Goal: Transaction & Acquisition: Subscribe to service/newsletter

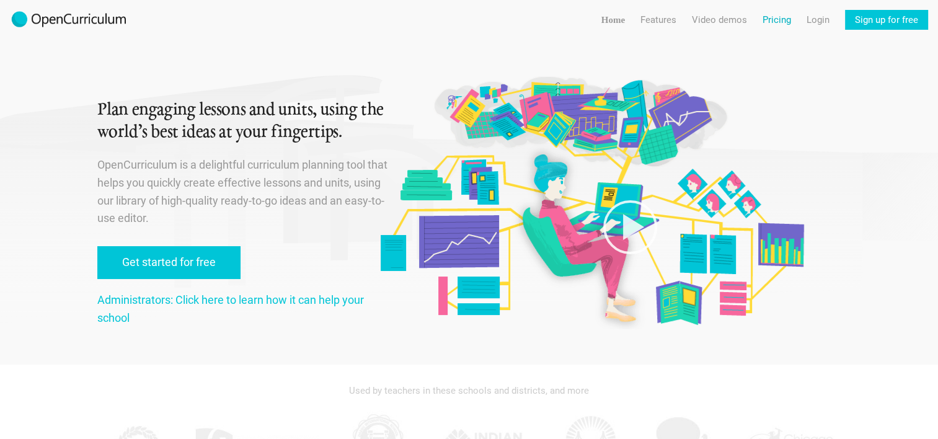
click at [779, 20] on link "Pricing" at bounding box center [777, 20] width 29 height 20
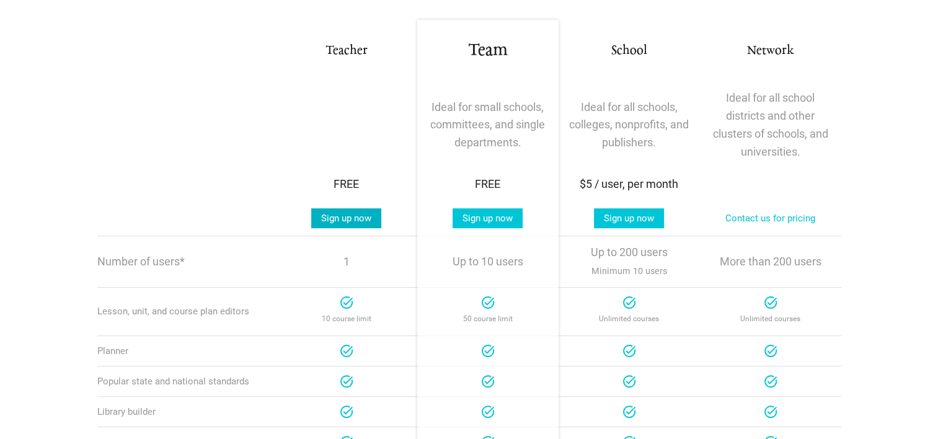
scroll to position [221, 0]
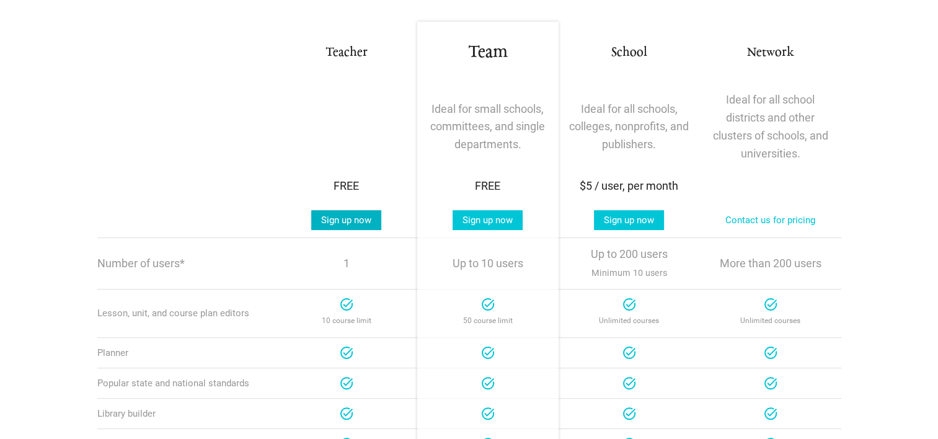
click at [344, 222] on link "Sign up now" at bounding box center [346, 220] width 70 height 20
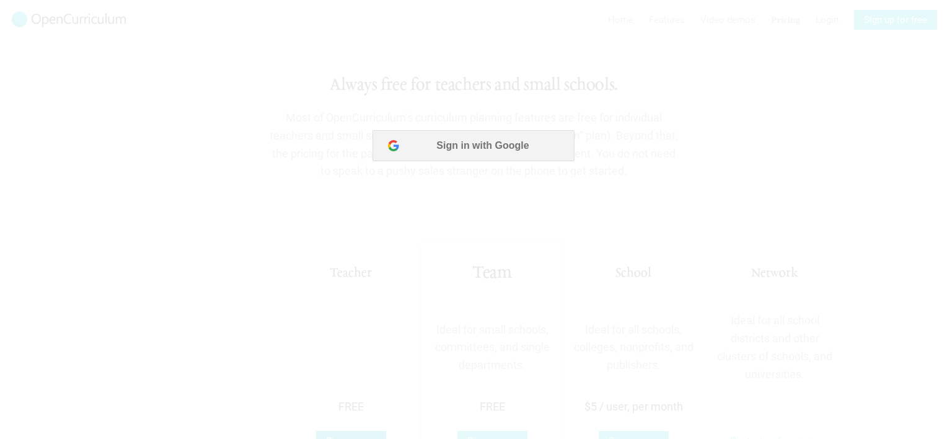
scroll to position [0, 0]
click at [460, 147] on button "Sign in with Google" at bounding box center [473, 145] width 201 height 31
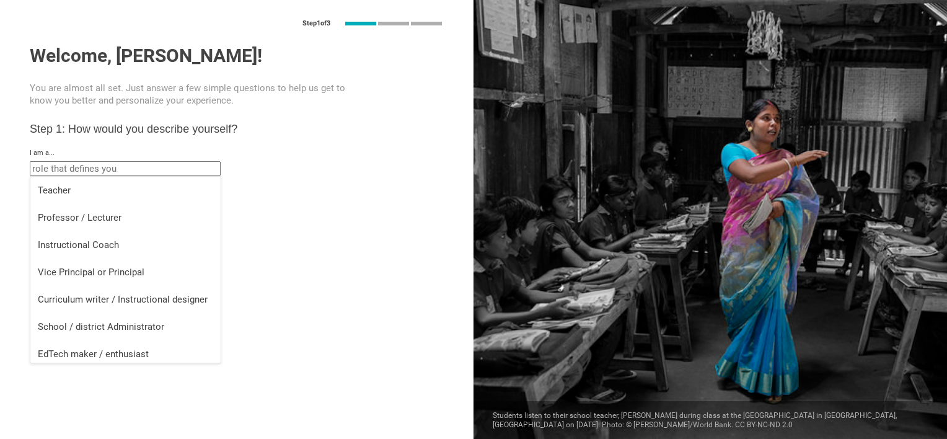
click at [59, 169] on input "text" at bounding box center [125, 168] width 191 height 15
click at [59, 185] on div "Teacher" at bounding box center [125, 190] width 175 height 12
type input "Teacher"
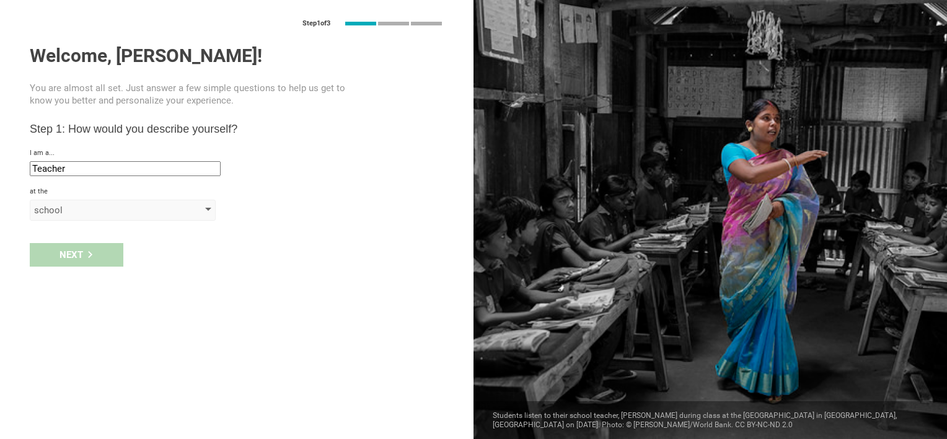
click at [53, 210] on div "school" at bounding box center [105, 210] width 142 height 12
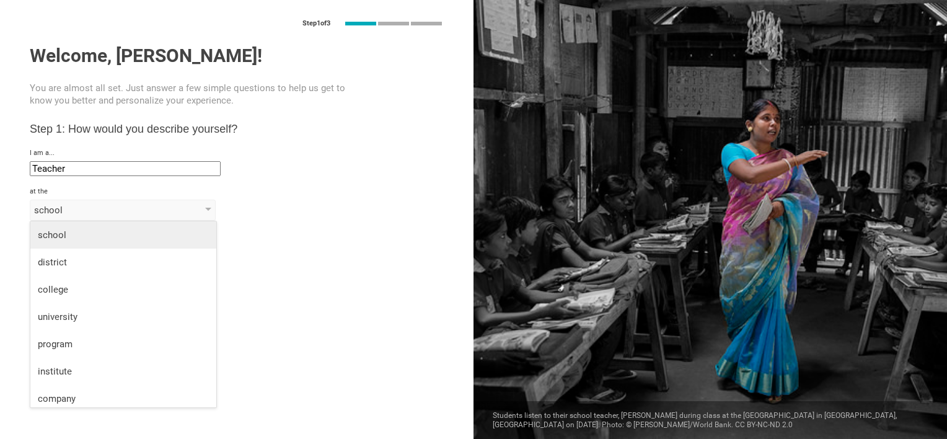
click at [50, 242] on li "school" at bounding box center [123, 234] width 186 height 27
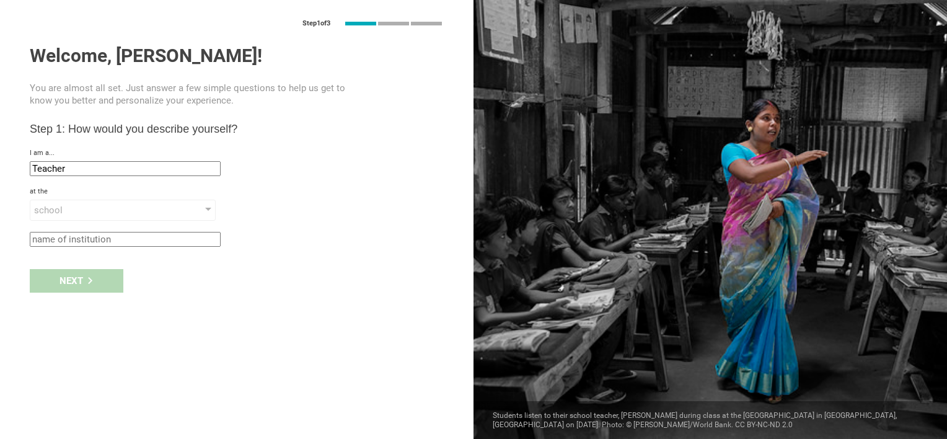
click at [52, 240] on input "text" at bounding box center [125, 239] width 191 height 15
type input "Bluewater Coast"
click at [62, 270] on div "Next" at bounding box center [77, 281] width 94 height 24
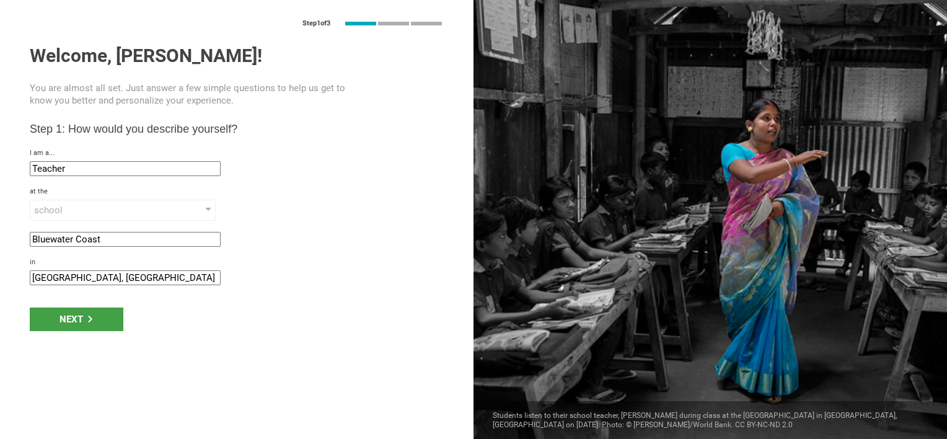
click at [64, 280] on input "[GEOGRAPHIC_DATA], [GEOGRAPHIC_DATA]" at bounding box center [125, 277] width 191 height 15
drag, startPoint x: 64, startPoint y: 280, endPoint x: 24, endPoint y: 278, distance: 39.7
click at [24, 278] on div "Step 1 of 3 Welcome, [PERSON_NAME]! You are almost all set. Just answer a few s…" at bounding box center [237, 219] width 474 height 439
type input "Hensall, [GEOGRAPHIC_DATA]"
click at [67, 305] on div "Next" at bounding box center [237, 319] width 474 height 38
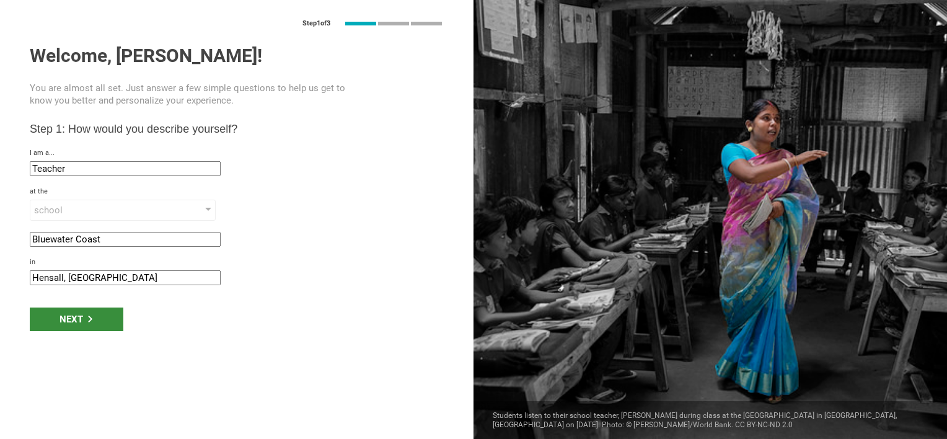
click at [64, 314] on div "Next" at bounding box center [77, 319] width 94 height 24
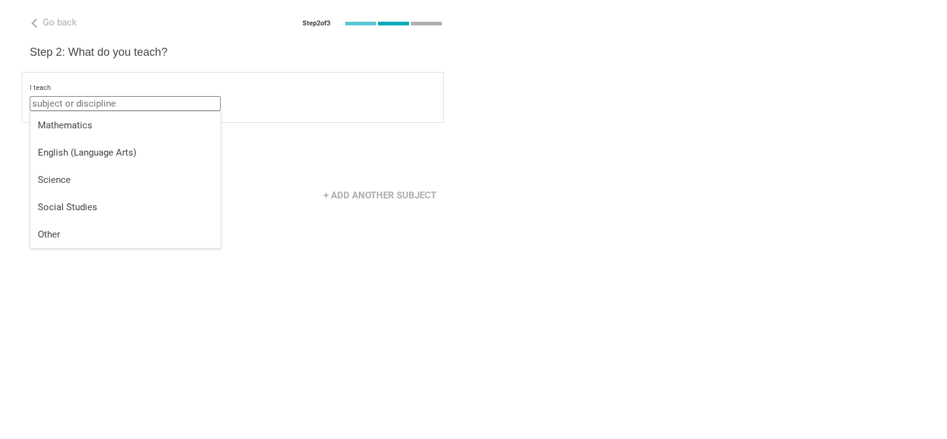
click at [81, 104] on input "text" at bounding box center [125, 103] width 191 height 15
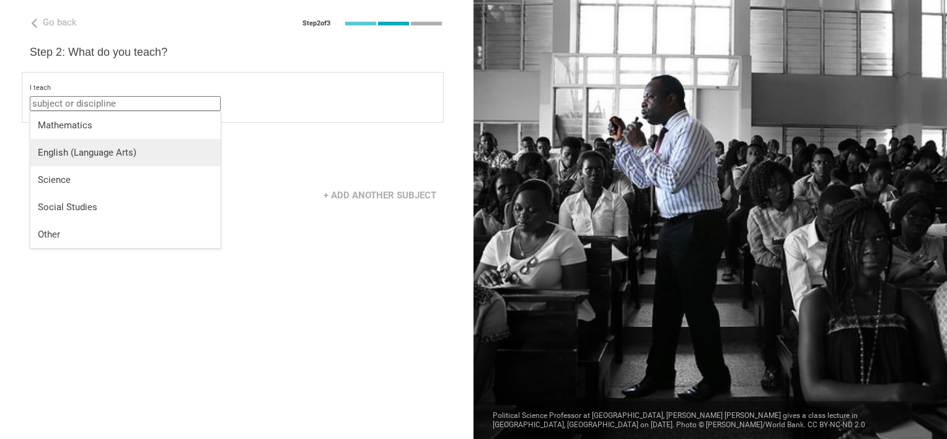
click at [61, 156] on div "English (Language Arts)" at bounding box center [125, 152] width 175 height 12
type input "English (Language Arts)"
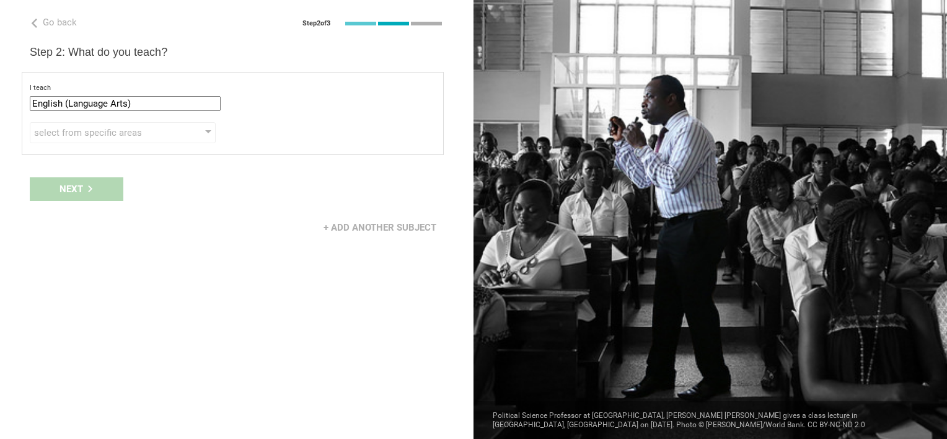
click at [65, 185] on div "Next" at bounding box center [237, 189] width 474 height 38
click at [82, 135] on div "select from specific areas" at bounding box center [105, 132] width 142 height 12
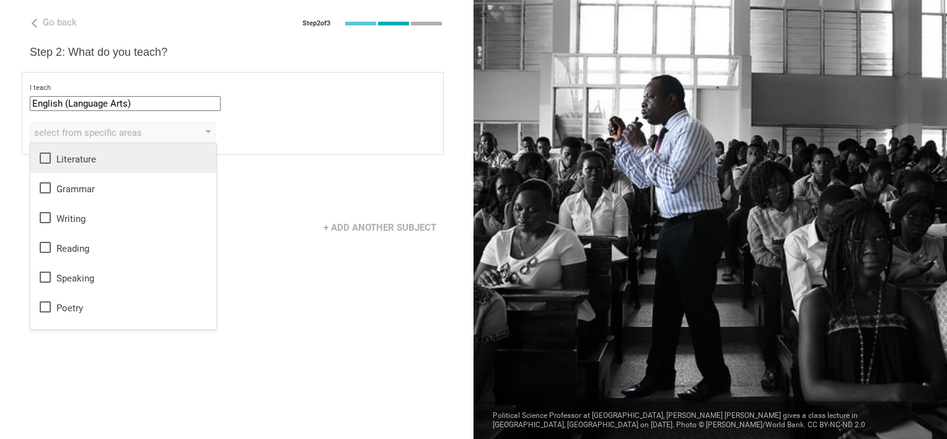
click at [66, 159] on div "Literature" at bounding box center [123, 158] width 171 height 15
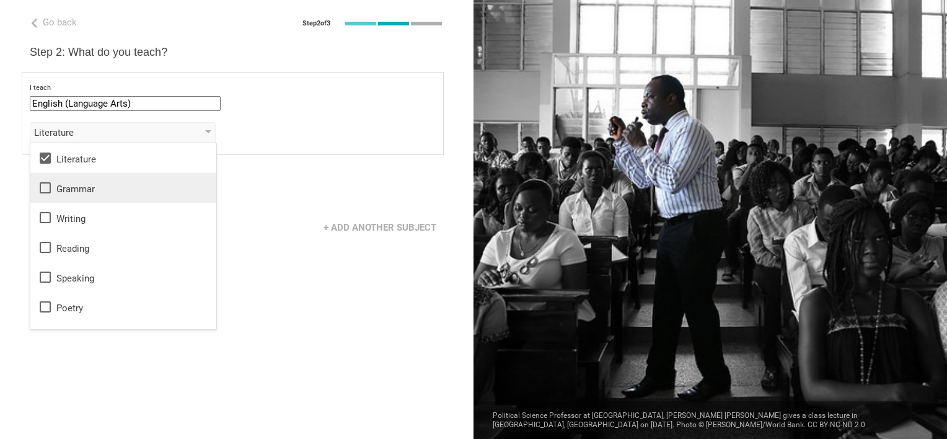
click at [61, 184] on div "Grammar" at bounding box center [123, 187] width 171 height 15
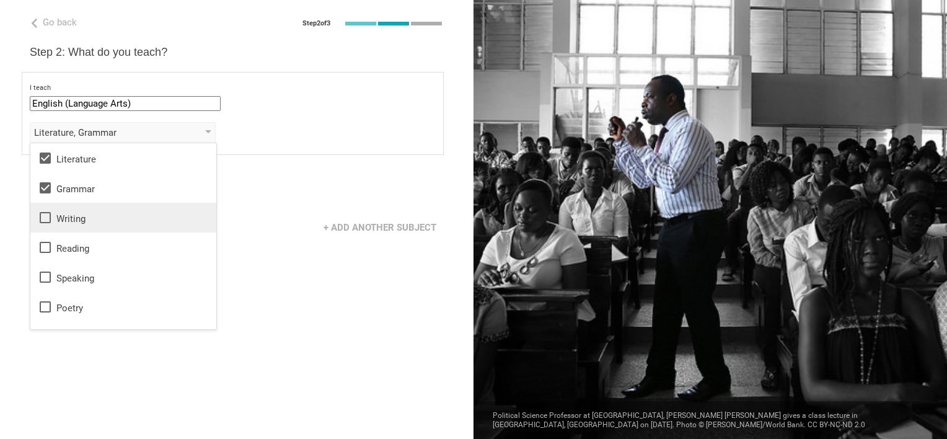
click at [56, 218] on div "Writing" at bounding box center [123, 217] width 171 height 15
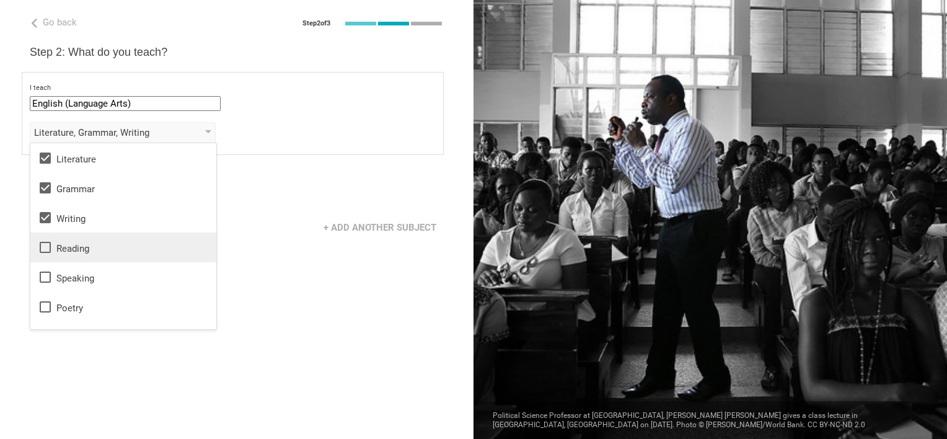
click at [56, 252] on div "Reading" at bounding box center [123, 247] width 171 height 15
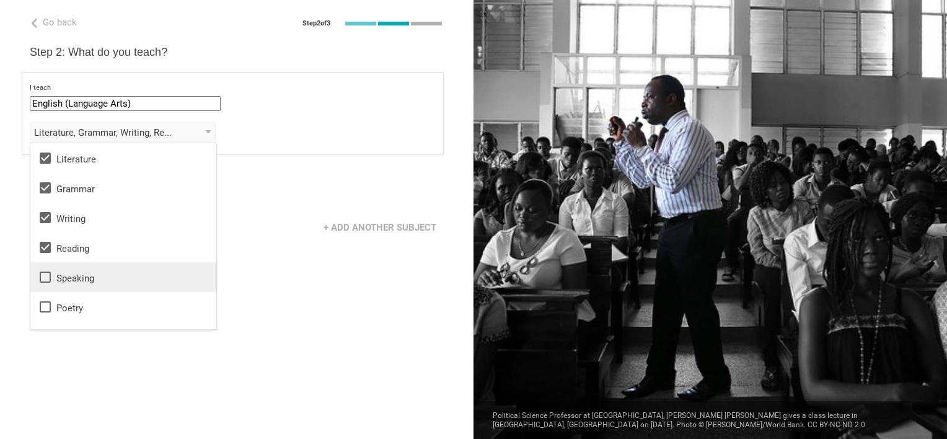
click at [62, 285] on li "Speaking" at bounding box center [123, 277] width 186 height 30
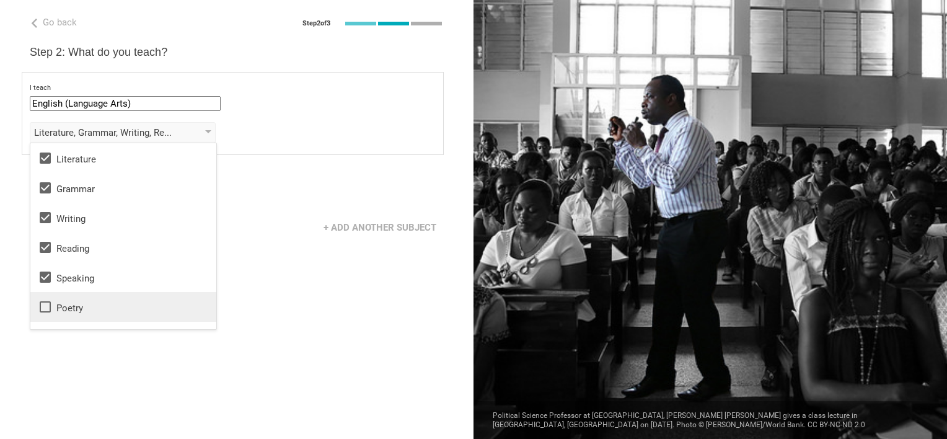
click at [62, 311] on div "Poetry" at bounding box center [123, 306] width 171 height 15
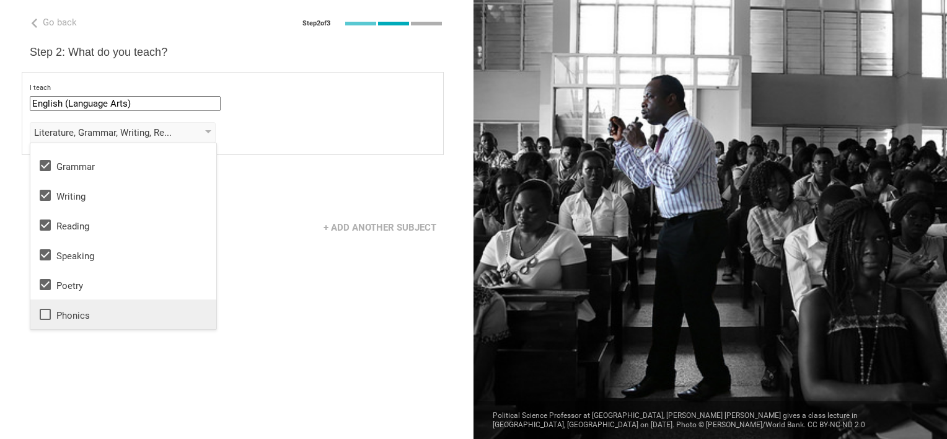
drag, startPoint x: 62, startPoint y: 311, endPoint x: 53, endPoint y: 312, distance: 9.5
click at [53, 312] on div "Phonics" at bounding box center [123, 314] width 171 height 15
click at [317, 161] on div "Go back Step 2 of 3 Welcome, [PERSON_NAME]! You are almost all set. Just answer…" at bounding box center [237, 219] width 474 height 439
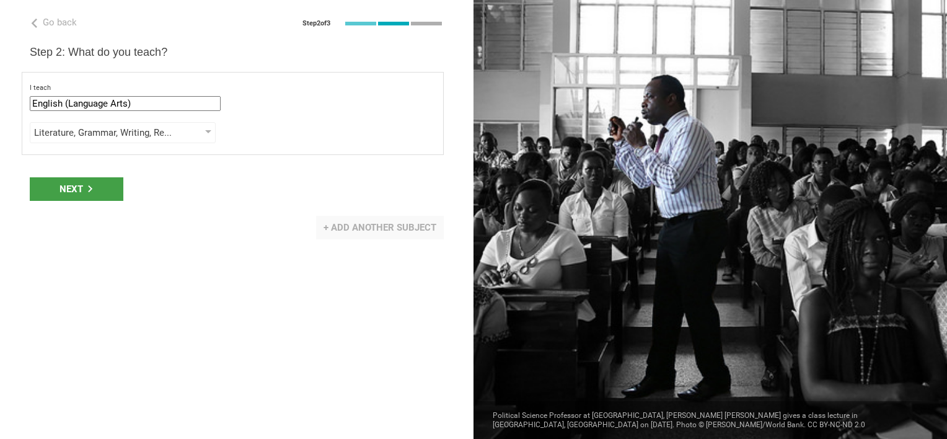
click at [381, 230] on div "+ Add another subject" at bounding box center [380, 228] width 128 height 24
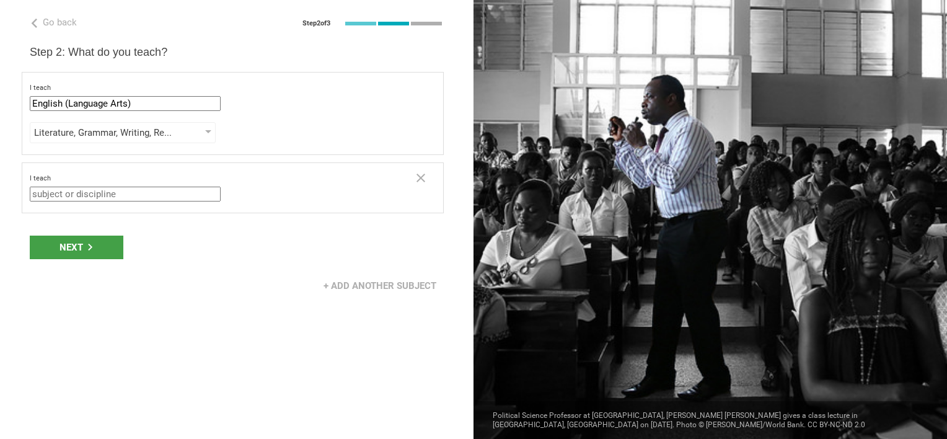
click at [129, 197] on input "text" at bounding box center [125, 194] width 191 height 15
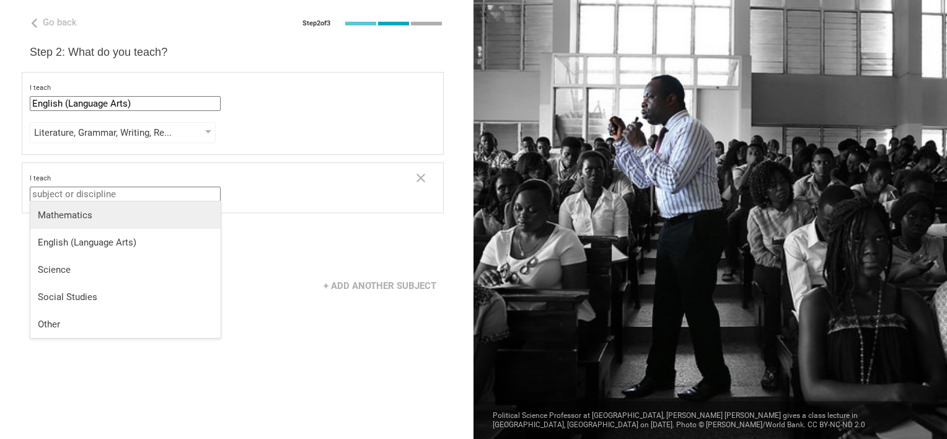
click at [103, 213] on div "Mathematics" at bounding box center [125, 215] width 175 height 12
type input "Mathematics"
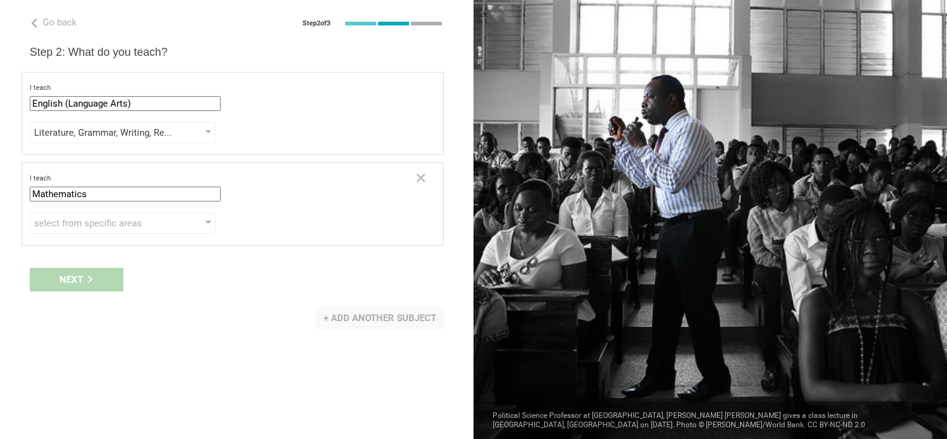
click at [360, 314] on div "+ Add another subject" at bounding box center [380, 318] width 128 height 24
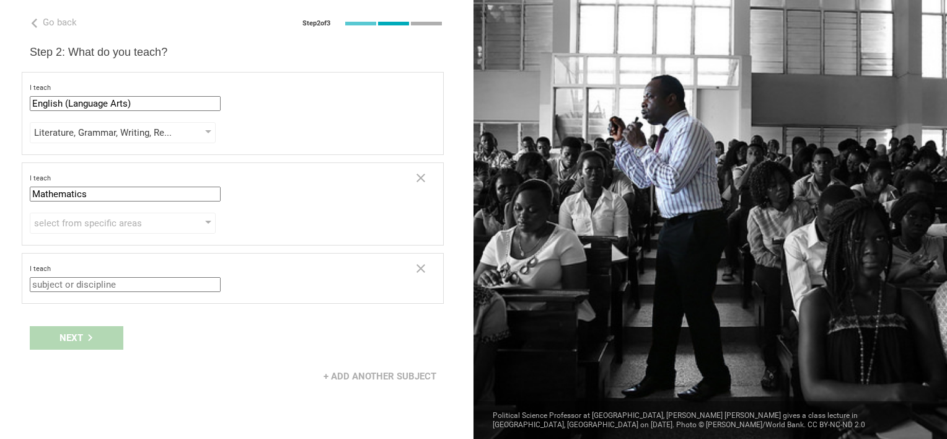
click at [132, 280] on input "text" at bounding box center [125, 284] width 191 height 15
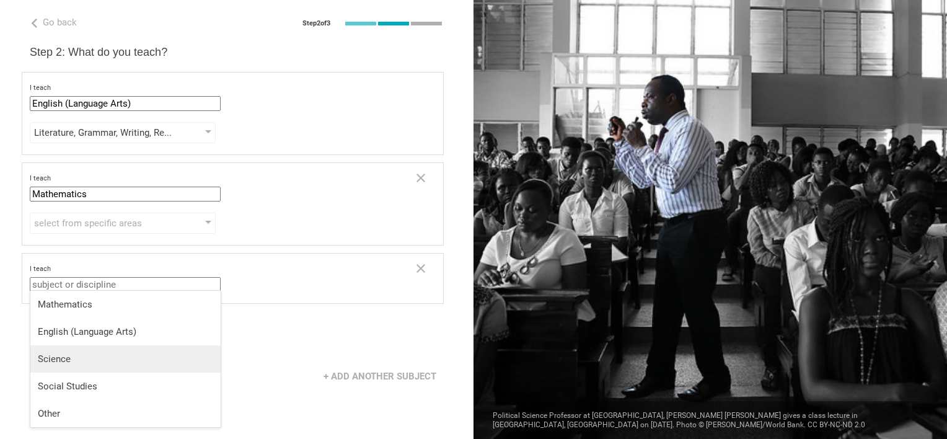
click at [84, 352] on li "Science" at bounding box center [125, 358] width 190 height 27
type input "Science"
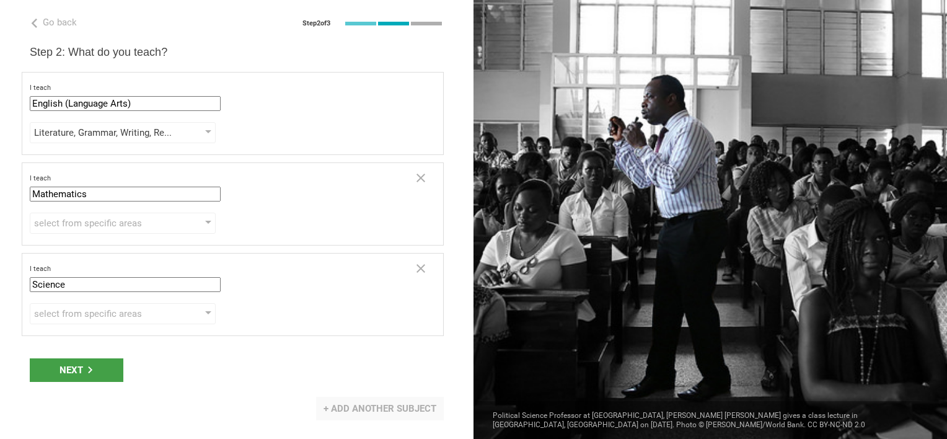
click at [358, 417] on div "+ Add another subject" at bounding box center [380, 409] width 128 height 24
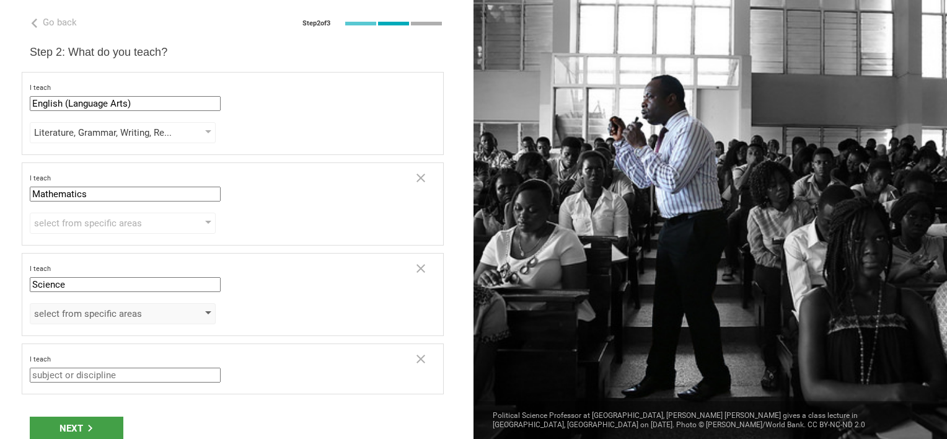
scroll to position [45, 0]
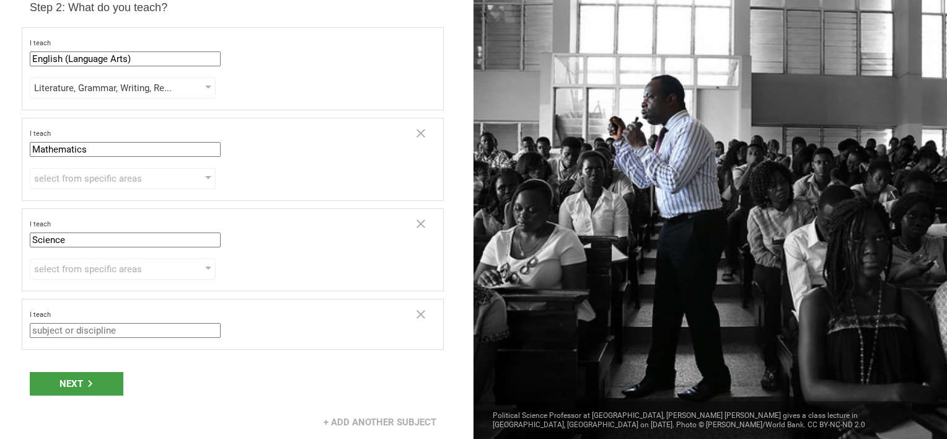
click at [121, 325] on input "text" at bounding box center [125, 330] width 191 height 15
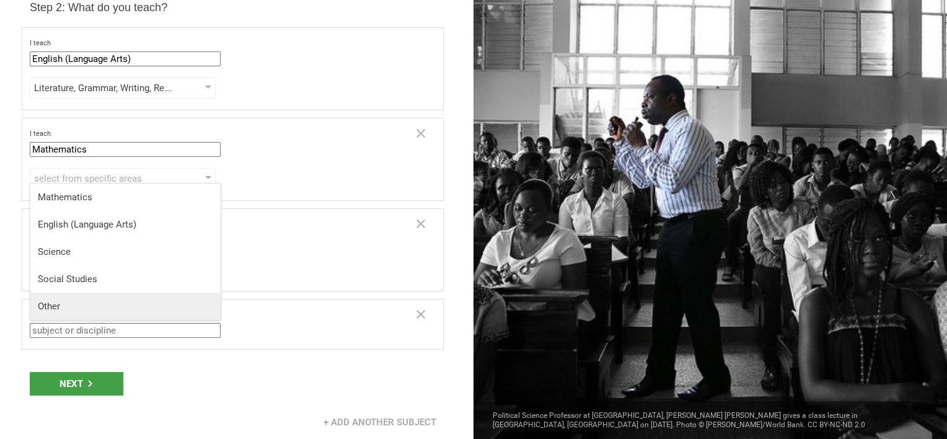
click at [55, 303] on div "Other" at bounding box center [125, 306] width 175 height 12
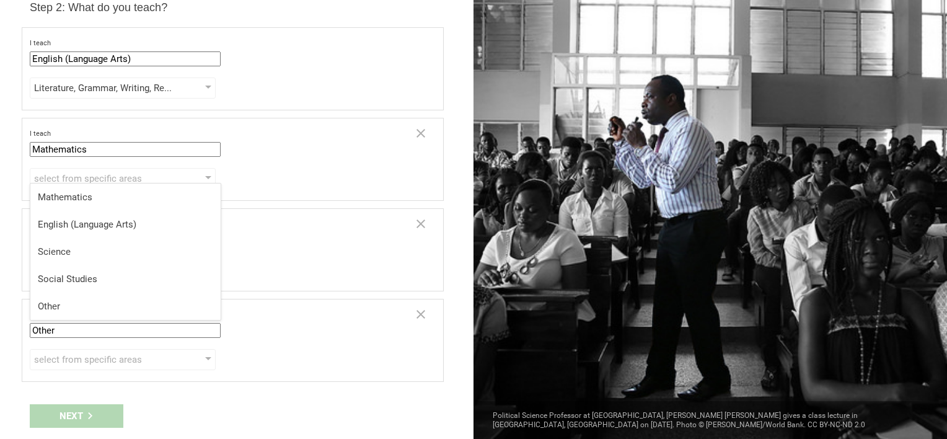
drag, startPoint x: 62, startPoint y: 330, endPoint x: 20, endPoint y: 328, distance: 42.2
click at [20, 328] on div "Go back Step 2 of 3 Welcome, [PERSON_NAME]! You are almost all set. Just answer…" at bounding box center [237, 219] width 474 height 439
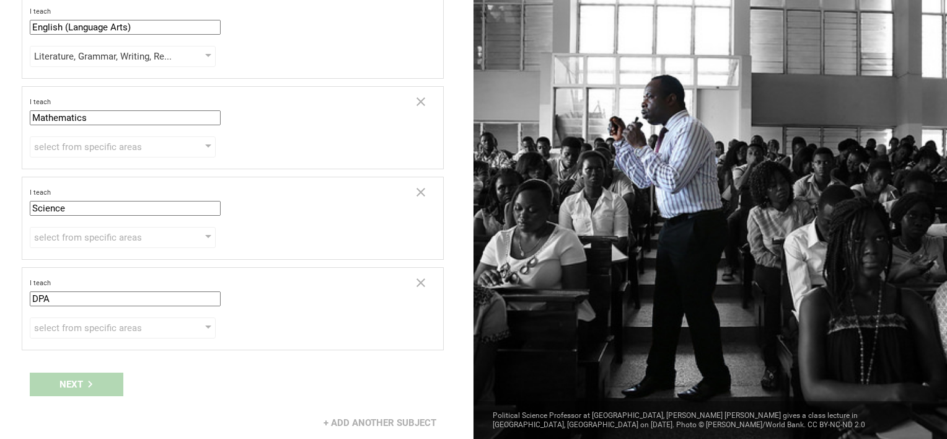
scroll to position [76, 0]
type input "DPA"
click at [387, 418] on div "+ Add another subject" at bounding box center [380, 423] width 128 height 24
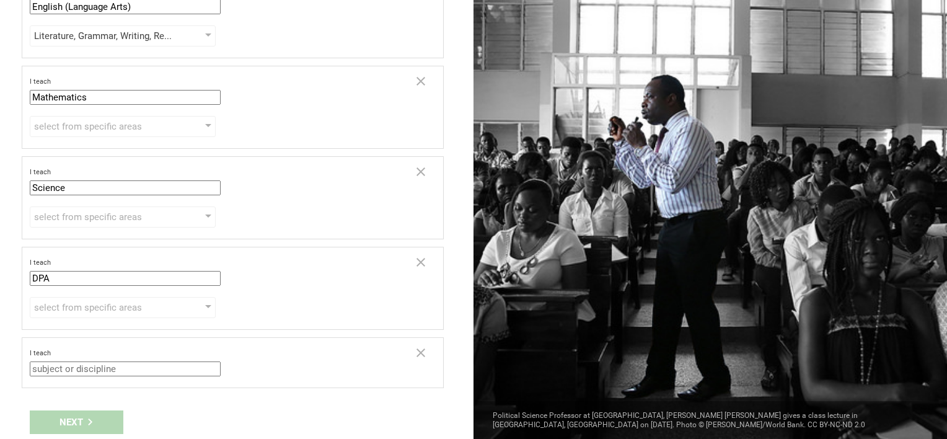
scroll to position [134, 0]
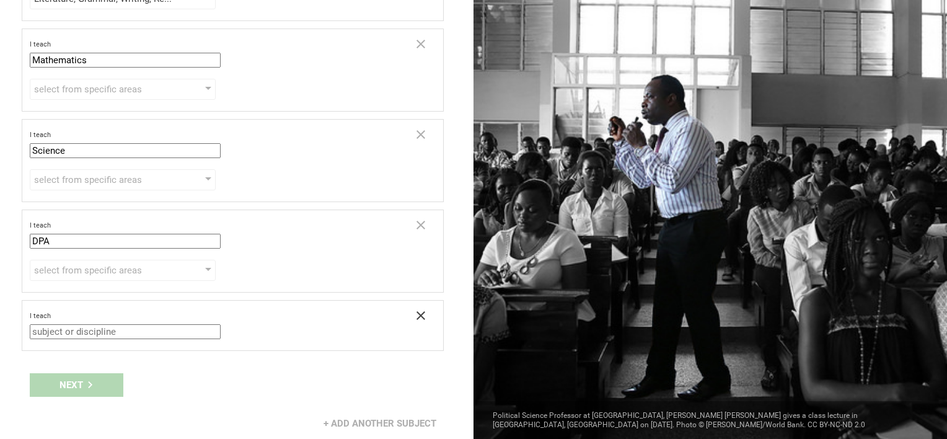
click at [414, 312] on icon at bounding box center [421, 315] width 15 height 15
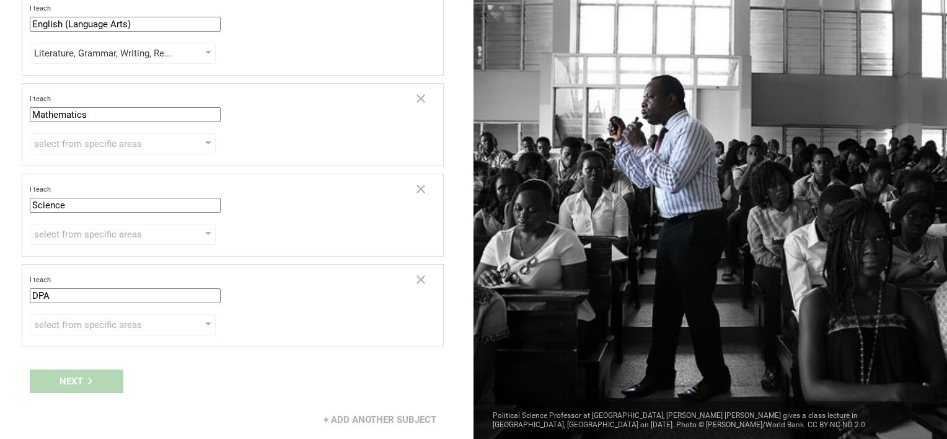
scroll to position [76, 0]
click at [91, 380] on div "Next" at bounding box center [237, 384] width 474 height 38
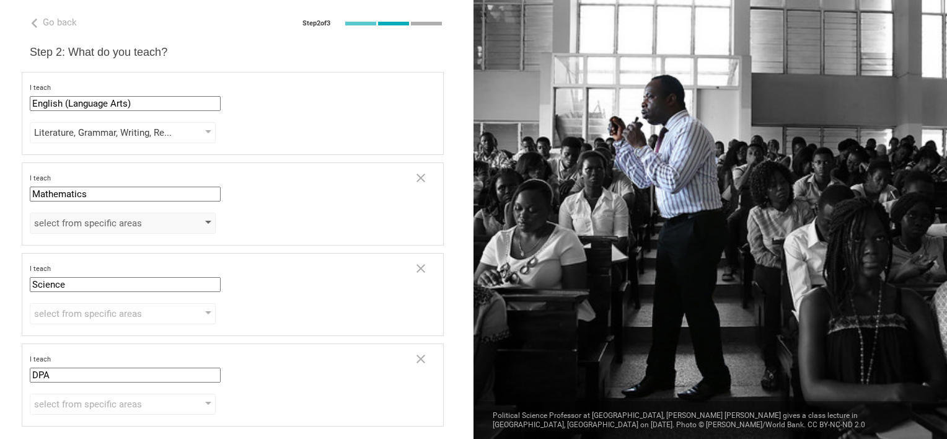
click at [122, 228] on div "select from specific areas" at bounding box center [123, 223] width 186 height 21
click at [327, 219] on div "select from specific areas Algebra Geometry Trigonometry Calculus Statistics" at bounding box center [233, 223] width 406 height 21
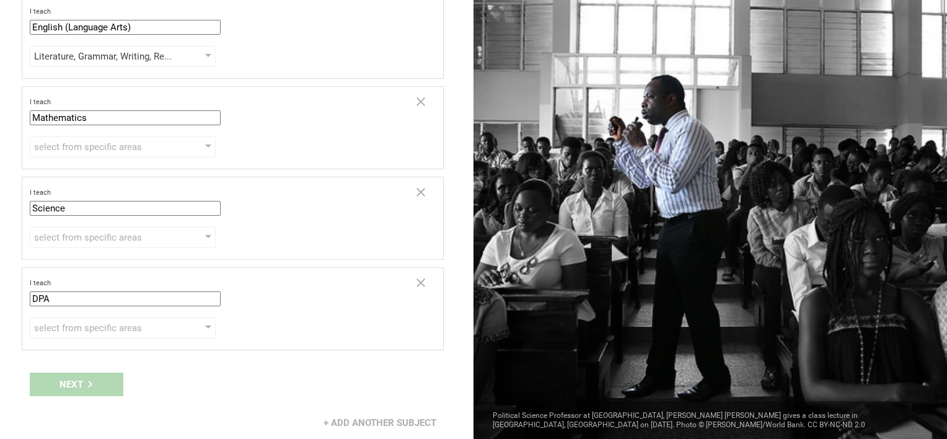
click at [74, 384] on div "Next" at bounding box center [237, 384] width 474 height 38
click at [105, 235] on div "select from specific areas" at bounding box center [105, 237] width 142 height 12
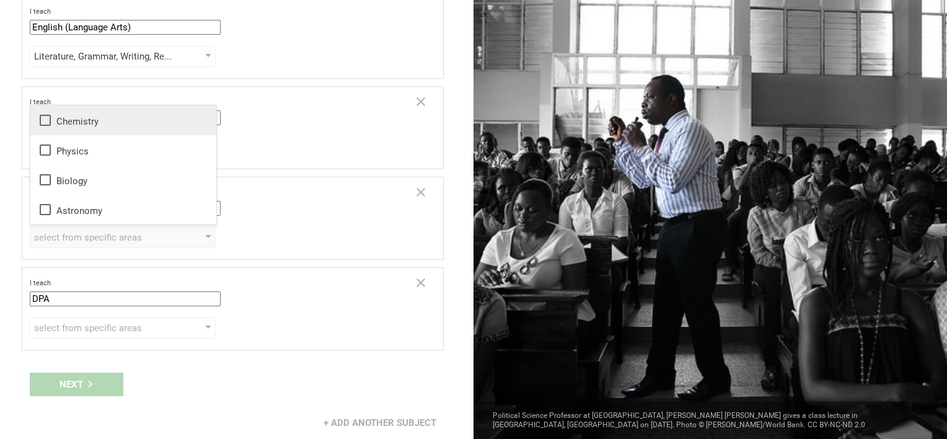
click at [86, 125] on div "Chemistry" at bounding box center [123, 120] width 171 height 15
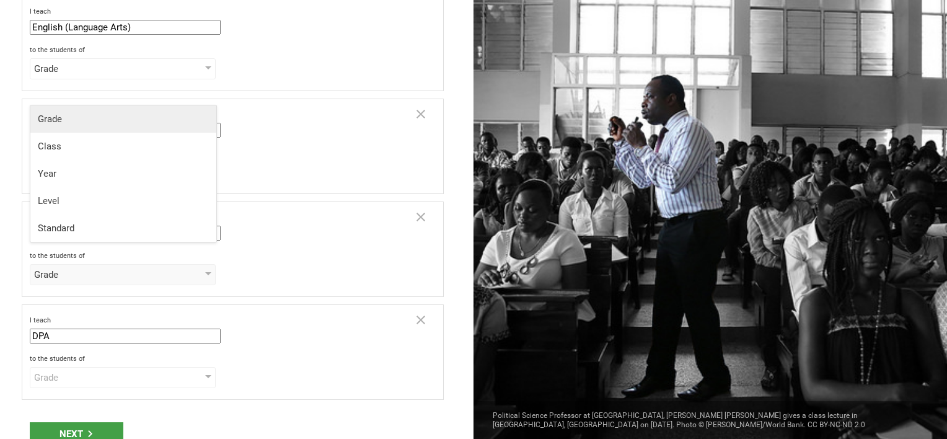
click at [60, 125] on li "Grade" at bounding box center [123, 118] width 186 height 27
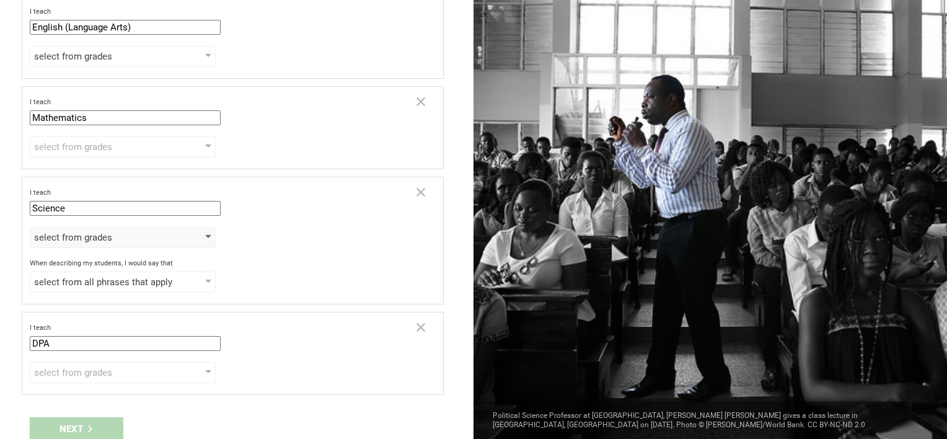
click at [92, 236] on div "select from grades" at bounding box center [105, 237] width 142 height 12
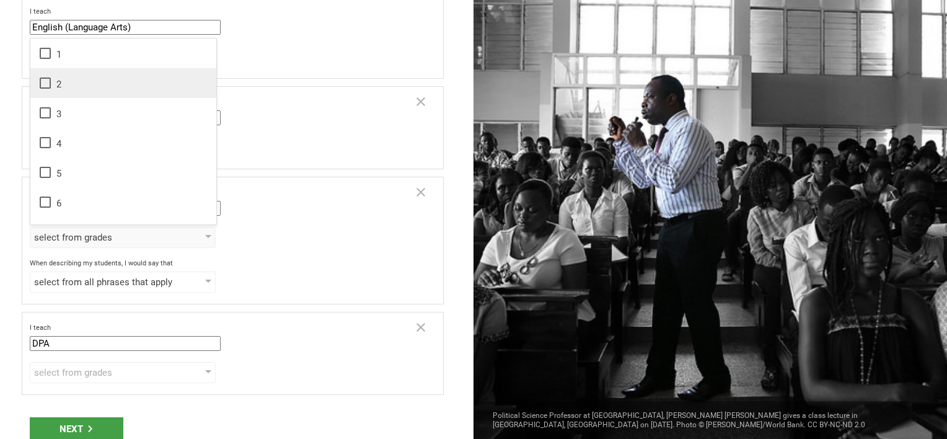
click at [38, 89] on icon at bounding box center [45, 83] width 15 height 15
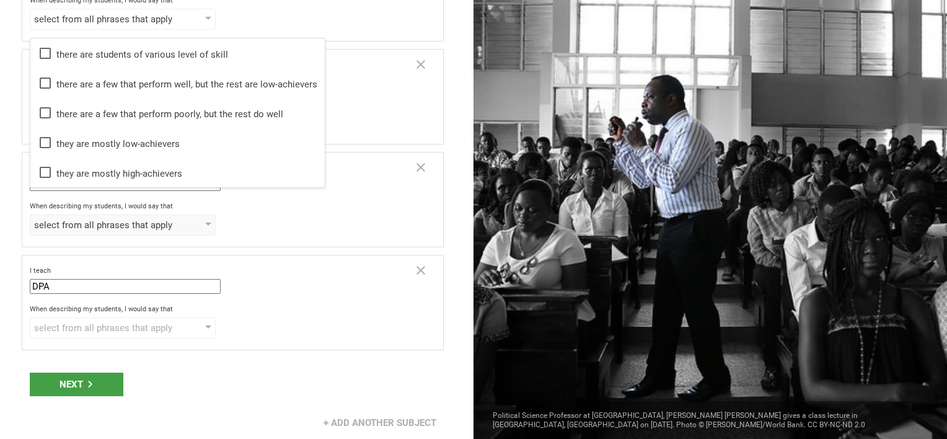
scroll to position [126, 0]
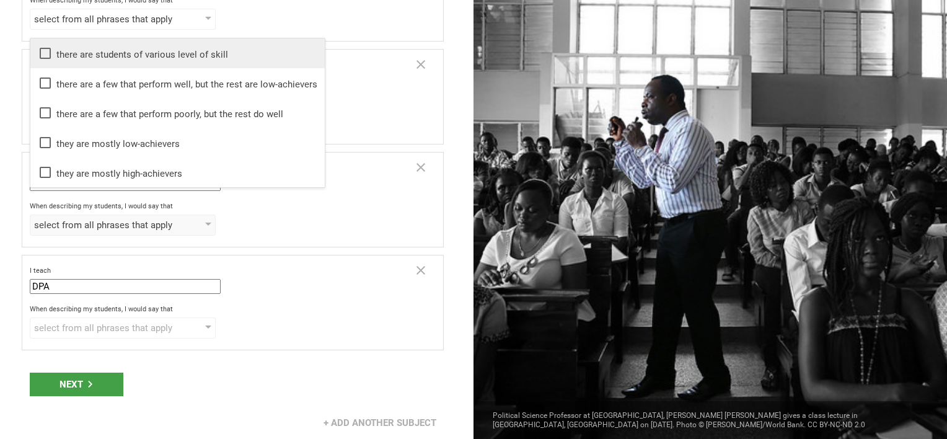
click at [115, 55] on div "there are students of various level of skill" at bounding box center [178, 53] width 280 height 15
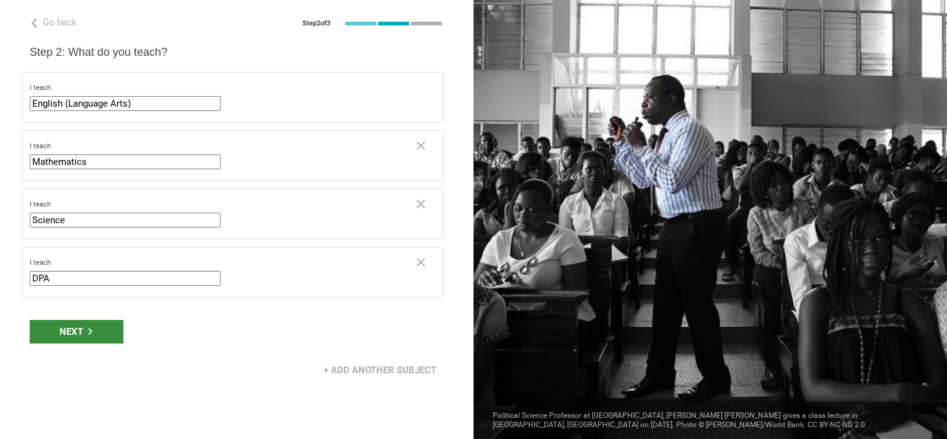
click at [92, 328] on icon at bounding box center [90, 331] width 7 height 7
